Goal: Transaction & Acquisition: Purchase product/service

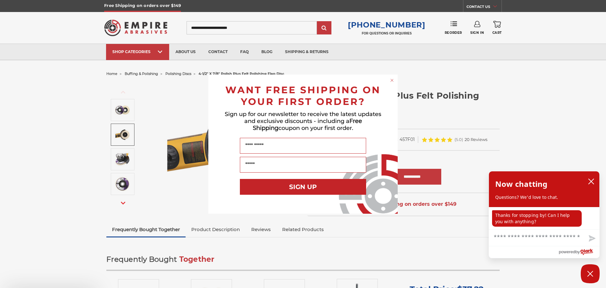
click at [177, 72] on div "Close dialog WANT FREE SHIPPING ON YOUR FIRST ORDER? Sign up for our newsletter…" at bounding box center [303, 144] width 606 height 288
click at [393, 79] on circle "Close dialog" at bounding box center [392, 80] width 6 height 6
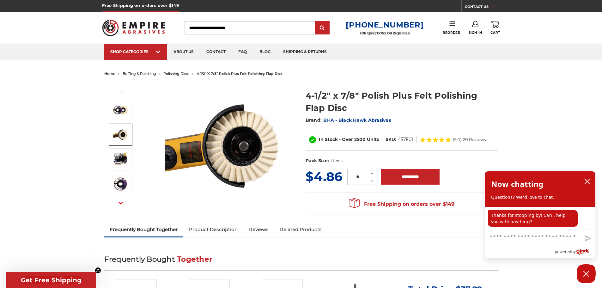
click at [182, 72] on span "polishing discs" at bounding box center [176, 73] width 26 height 4
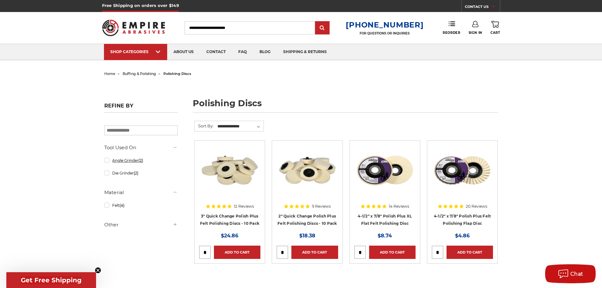
click at [126, 161] on link "Angle Grinder (2)" at bounding box center [140, 160] width 73 height 11
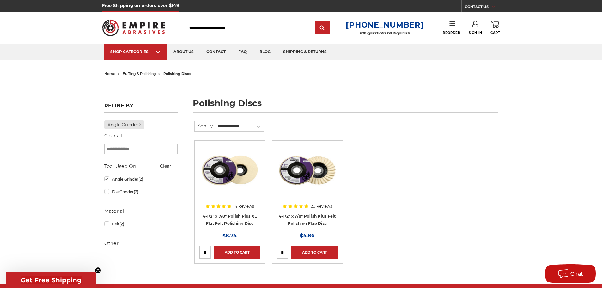
click at [232, 169] on img at bounding box center [229, 170] width 61 height 51
